Goal: Transaction & Acquisition: Purchase product/service

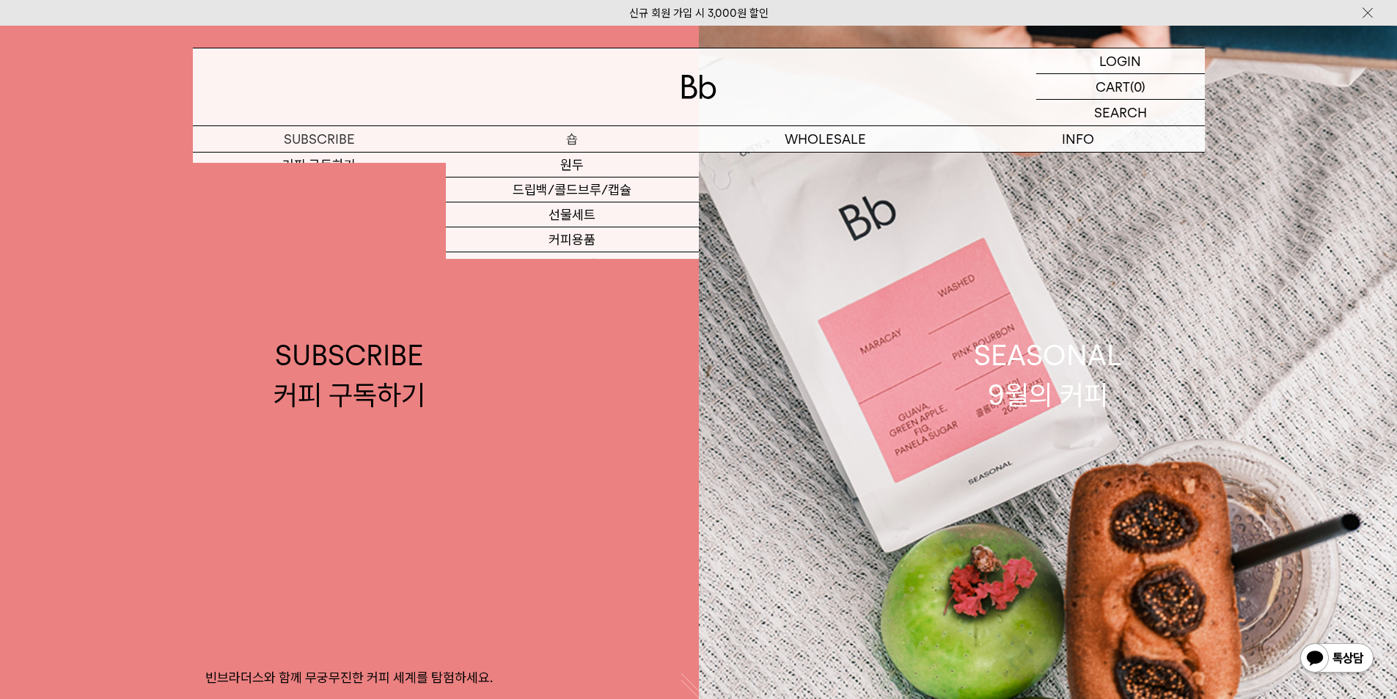
click at [601, 139] on p "숍" at bounding box center [572, 139] width 253 height 26
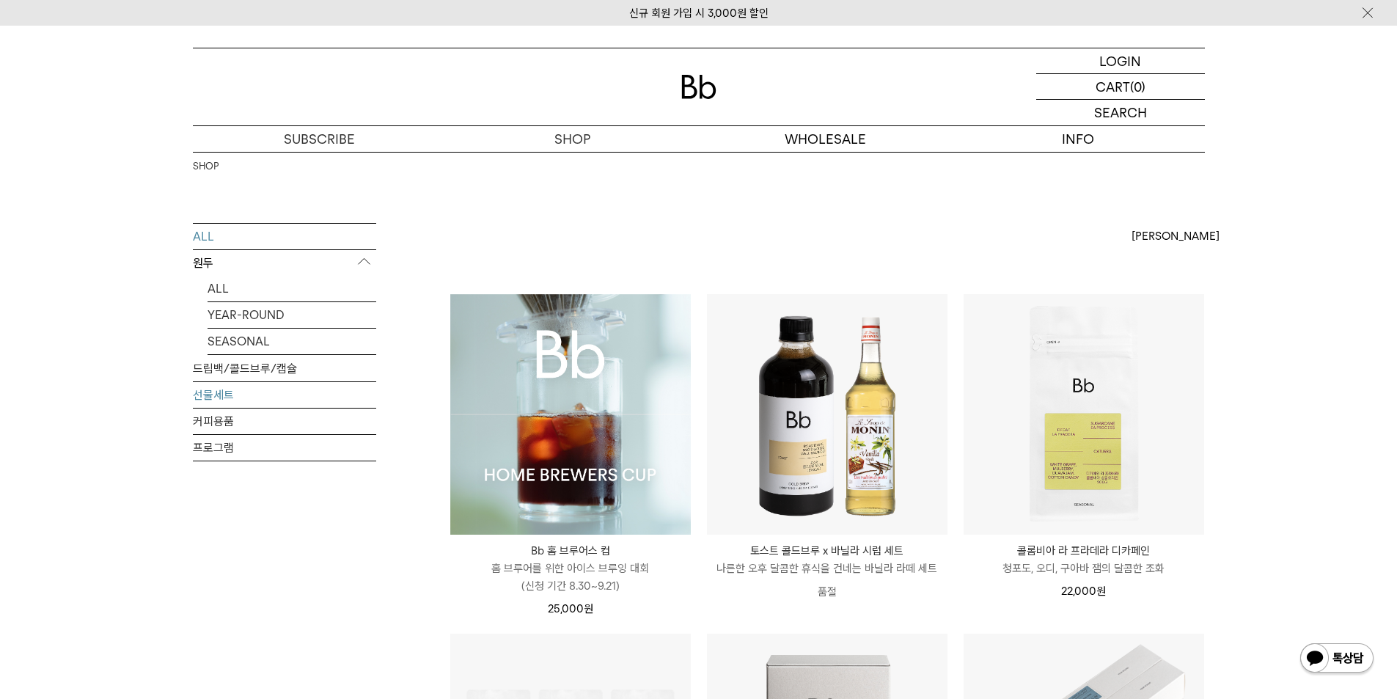
click at [223, 399] on link "선물세트" at bounding box center [284, 395] width 183 height 26
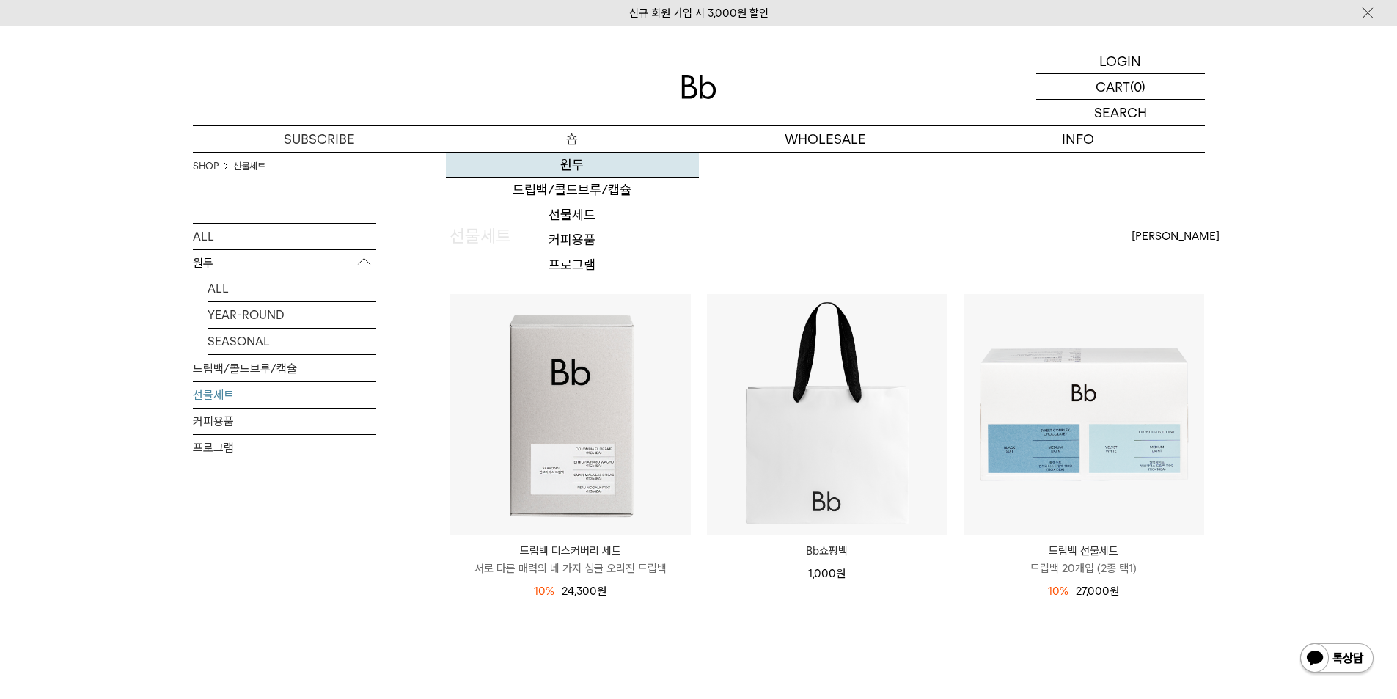
click at [576, 161] on link "원두" at bounding box center [572, 165] width 253 height 25
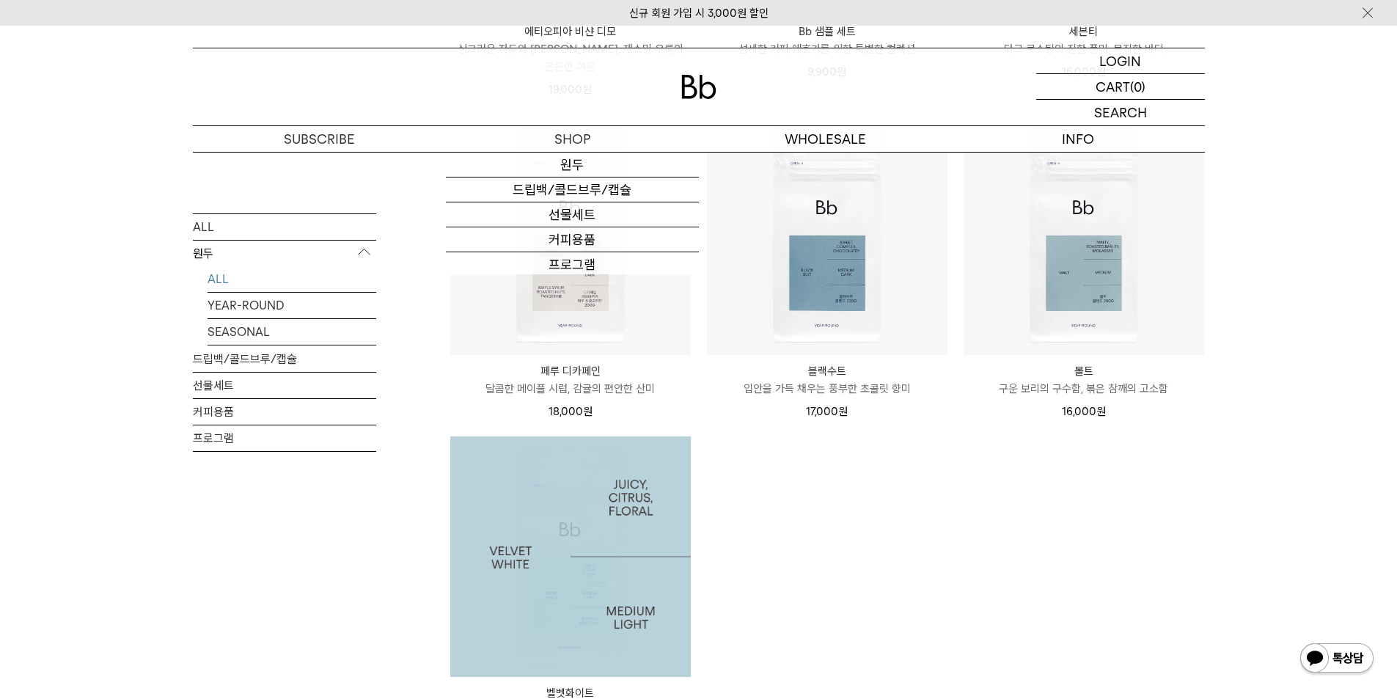
scroll to position [1159, 0]
